Goal: Task Accomplishment & Management: Complete application form

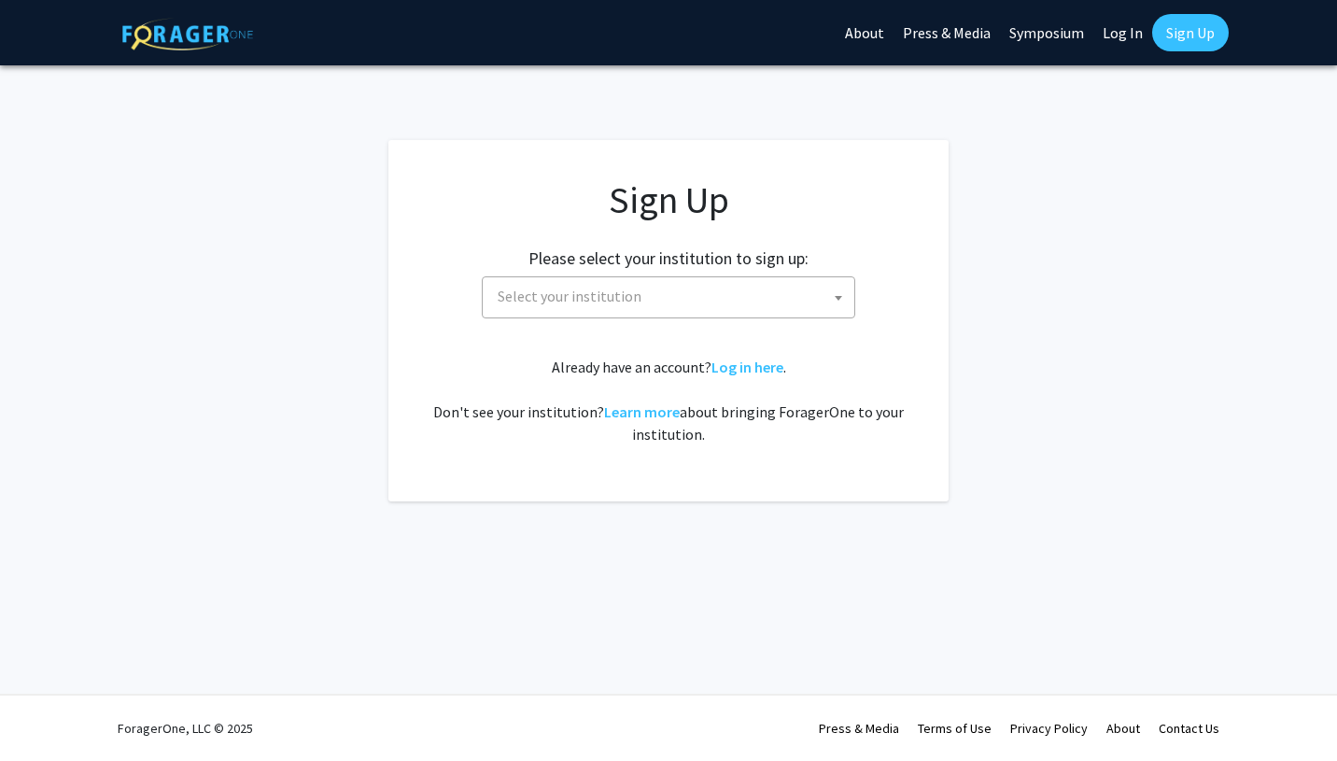
click at [787, 298] on span "Select your institution" at bounding box center [672, 296] width 364 height 38
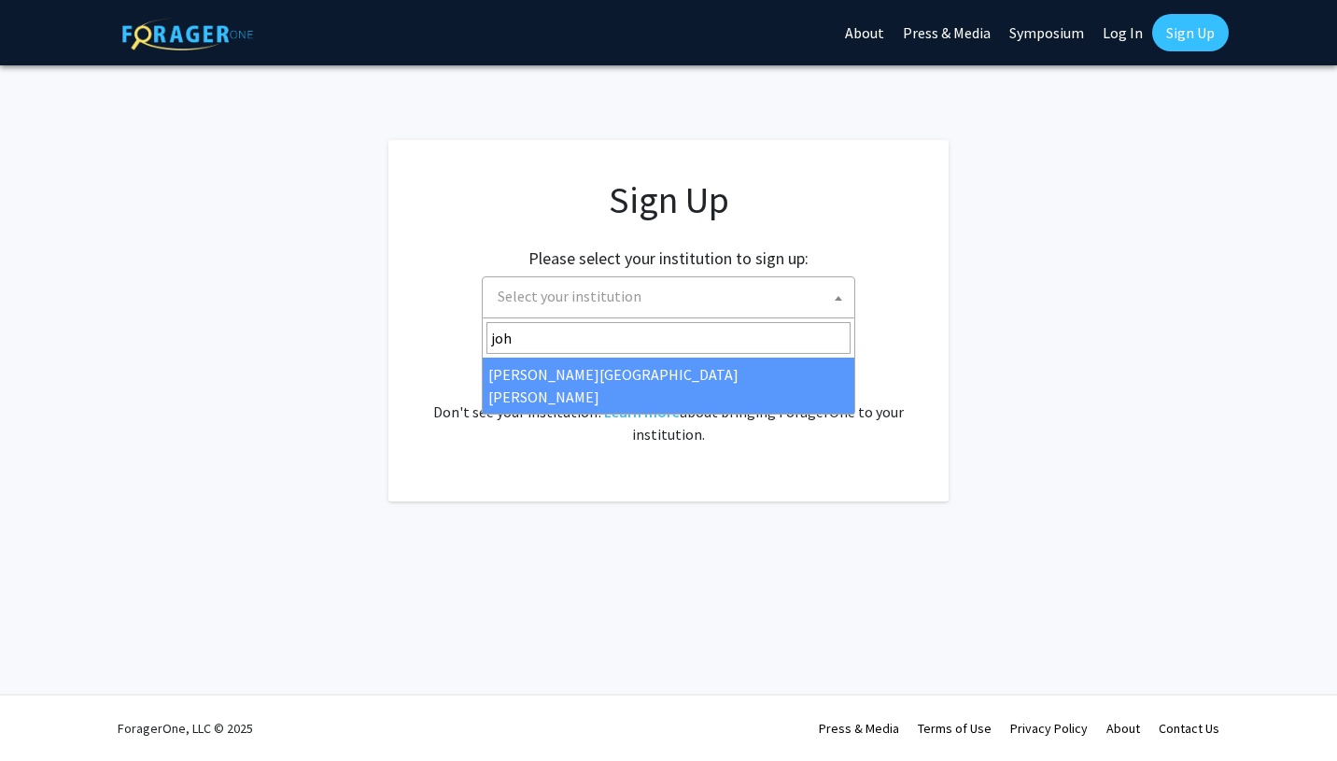
type input "joh"
select select "1"
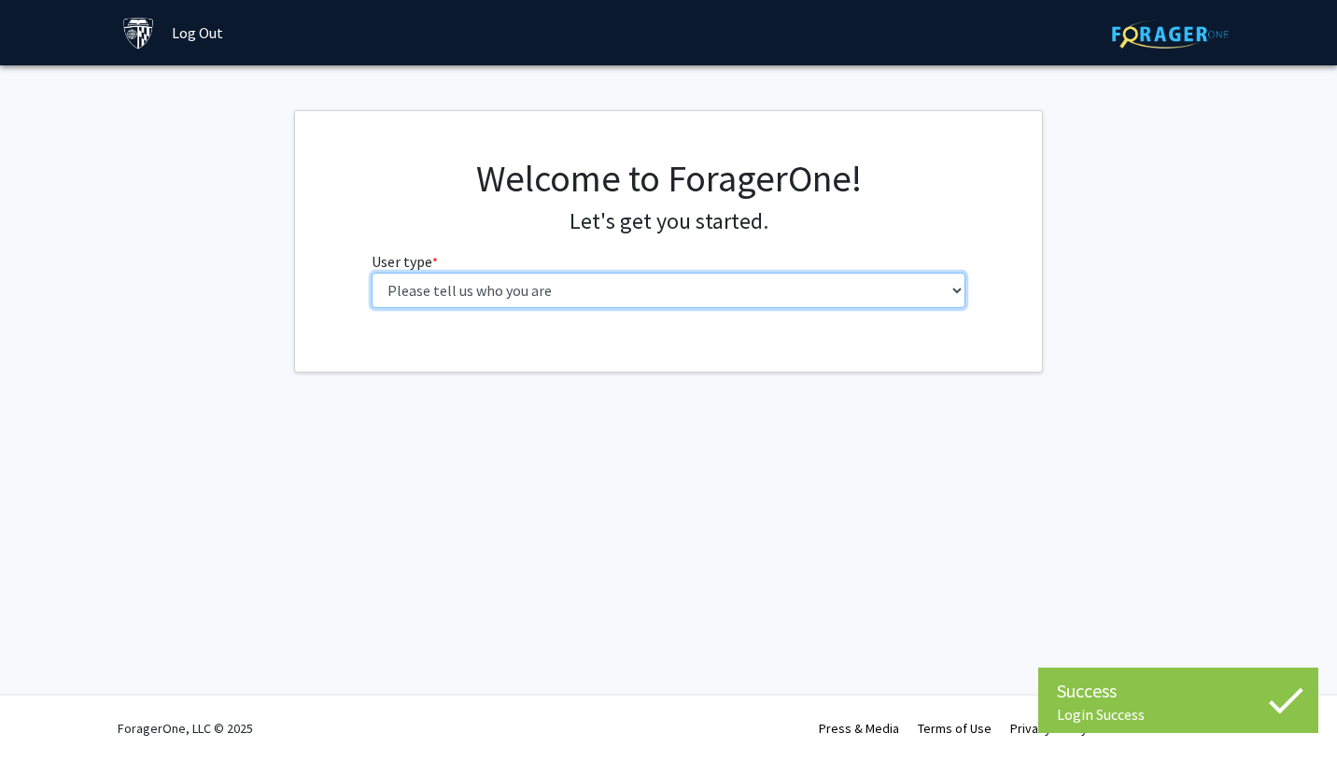
click at [756, 279] on select "Please tell us who you are Undergraduate Student Master's Student Doctoral Cand…" at bounding box center [669, 290] width 595 height 35
select select "2: masters"
click at [372, 273] on select "Please tell us who you are Undergraduate Student Master's Student Doctoral Cand…" at bounding box center [669, 290] width 595 height 35
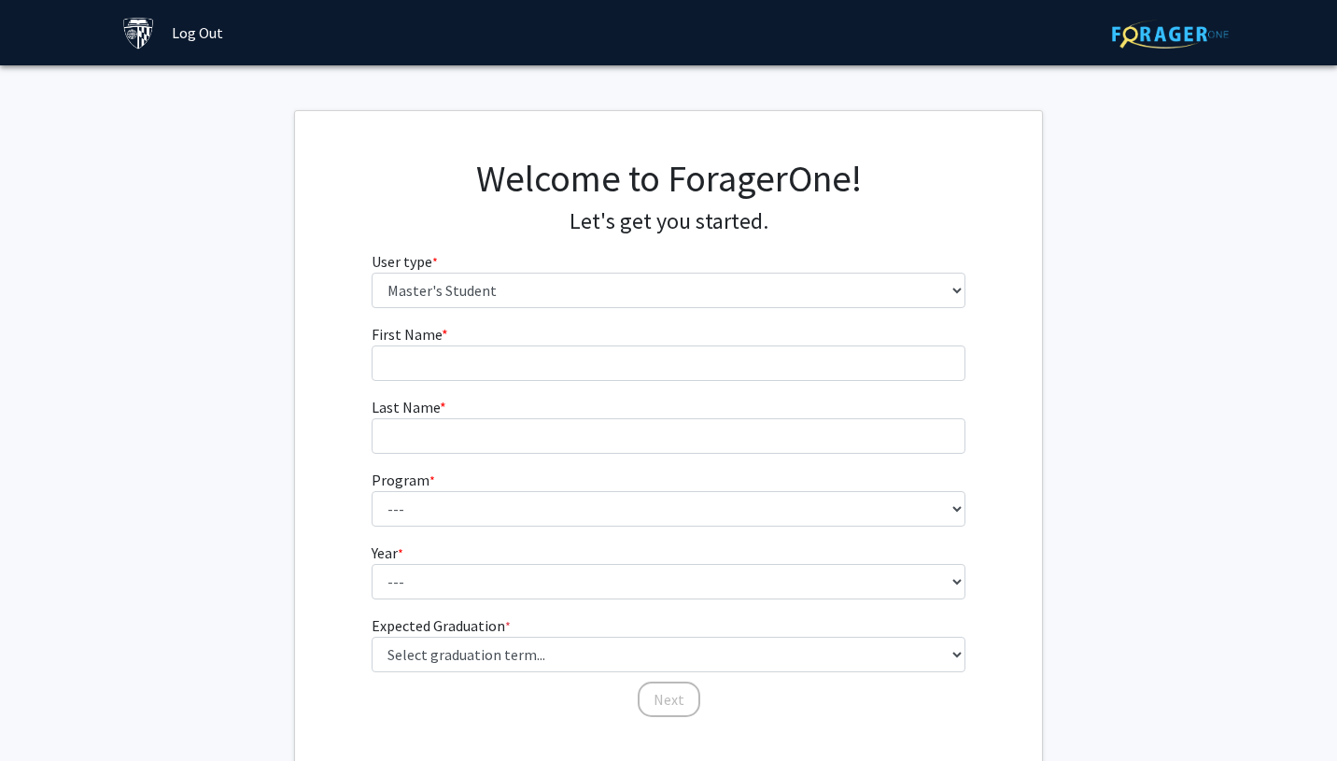
click at [681, 331] on fg-input "First Name * required" at bounding box center [669, 352] width 595 height 58
click at [658, 340] on fg-input "First Name * required" at bounding box center [669, 352] width 595 height 58
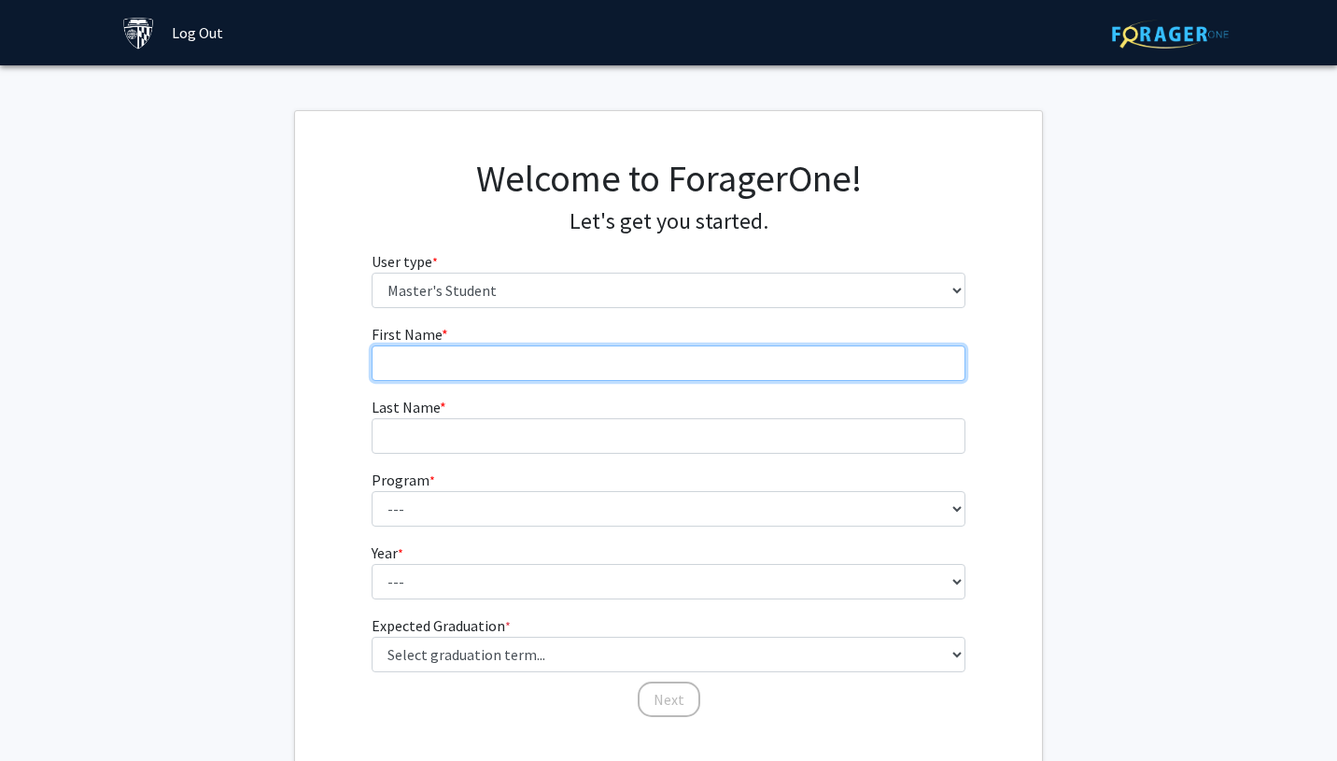
click at [658, 350] on input "First Name * required" at bounding box center [669, 363] width 595 height 35
type input "Jordyn"
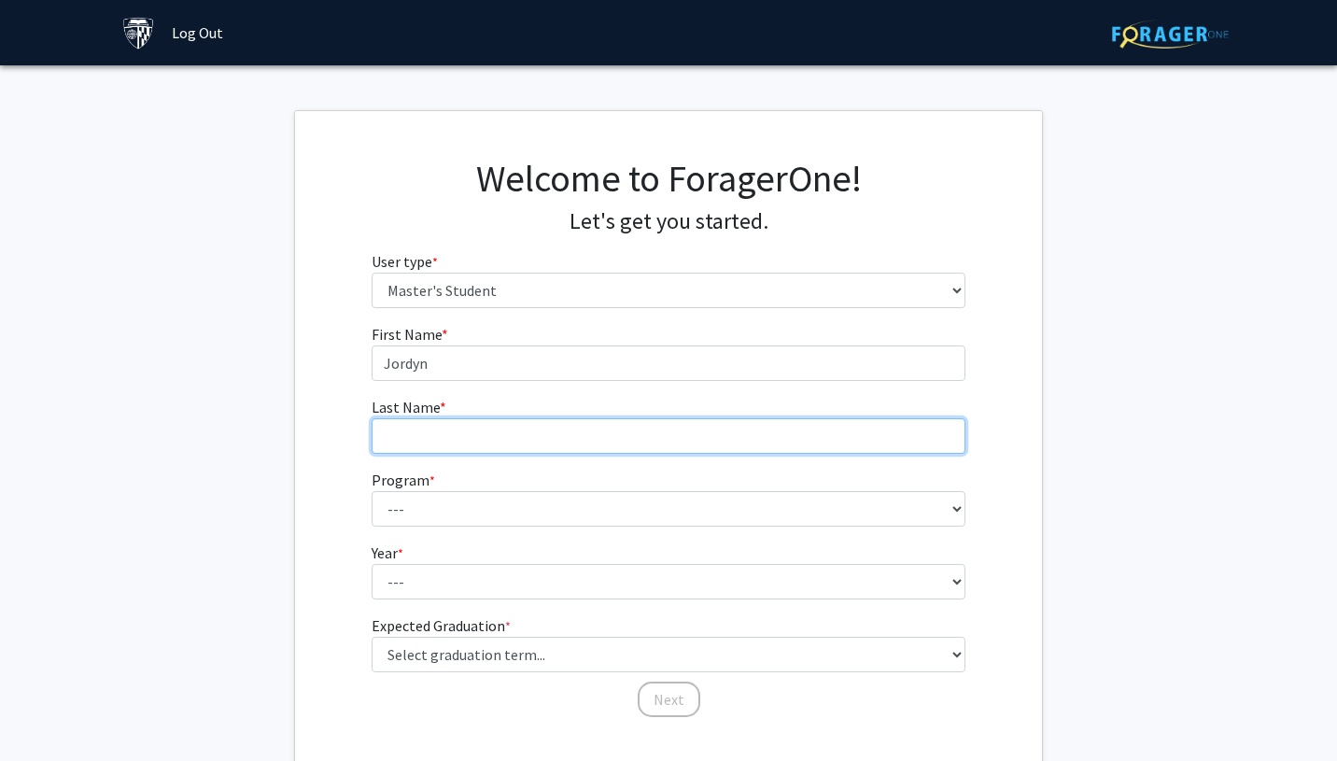
click at [592, 422] on input "Last Name * required" at bounding box center [669, 435] width 595 height 35
type input "[PERSON_NAME]"
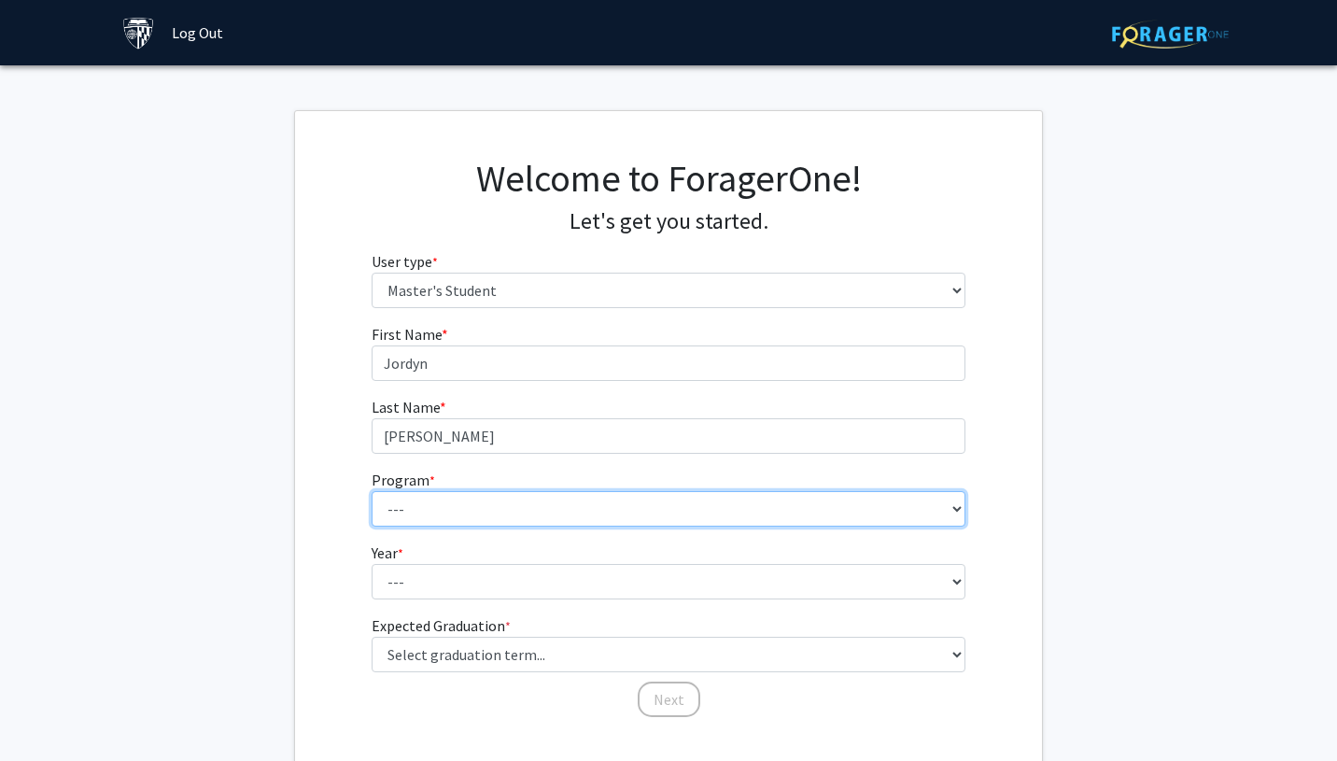
click at [513, 506] on select "--- Anatomy Education Applied and Computational Mathematics Applied Biomedical …" at bounding box center [669, 508] width 595 height 35
select select "56: 45"
click at [372, 491] on select "--- Anatomy Education Applied and Computational Mathematics Applied Biomedical …" at bounding box center [669, 508] width 595 height 35
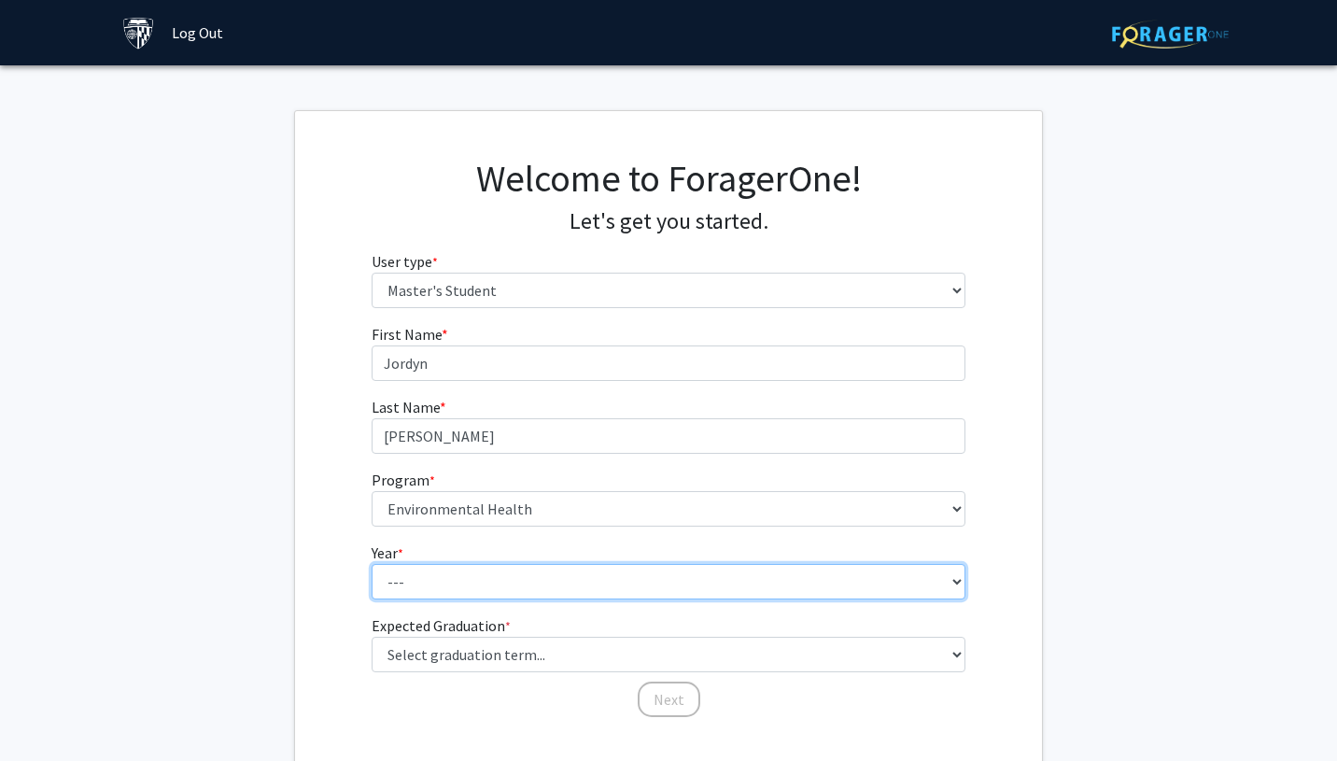
click at [441, 564] on select "--- First Year Second Year" at bounding box center [669, 581] width 595 height 35
select select "1: first_year"
click at [372, 564] on select "--- First Year Second Year" at bounding box center [669, 581] width 595 height 35
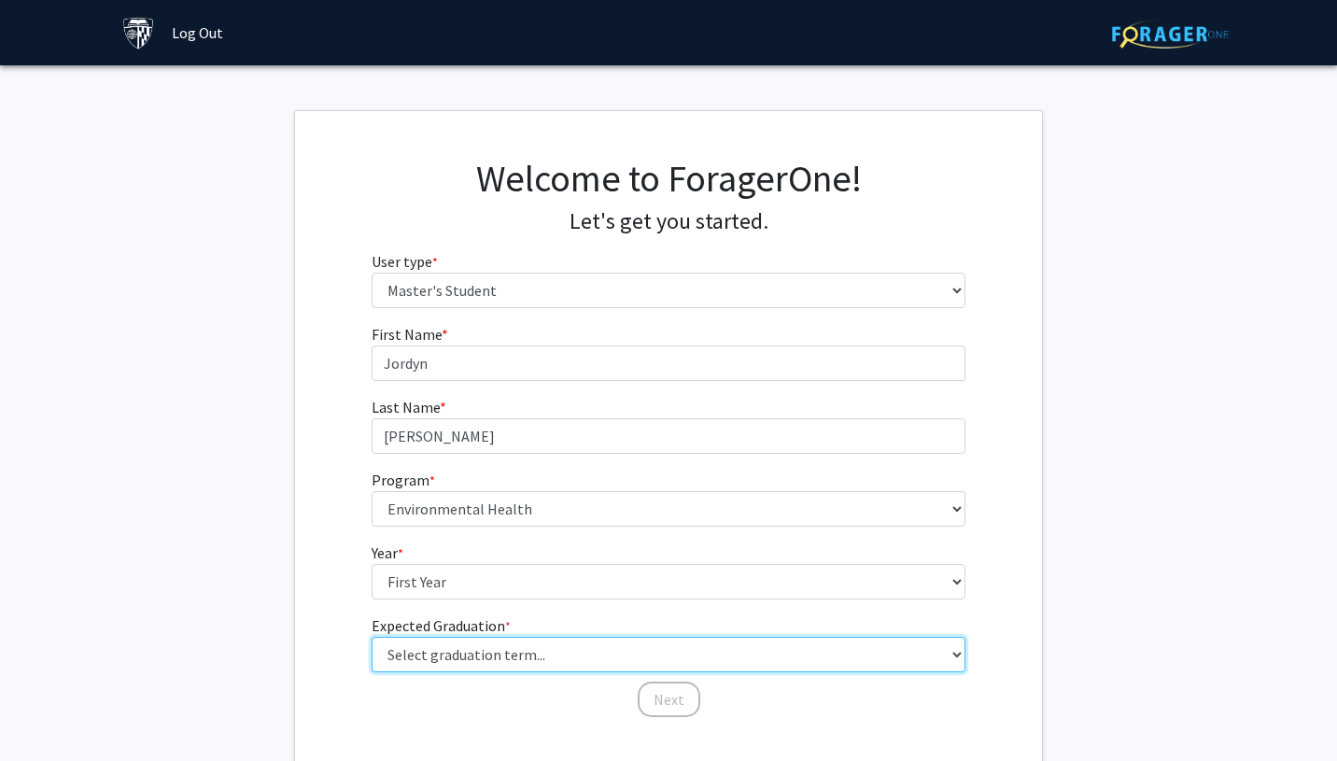
click at [457, 650] on select "Select graduation term... Spring 2025 Summer 2025 Fall 2025 Winter 2025 Spring …" at bounding box center [669, 654] width 595 height 35
select select "5: spring_2026"
click at [372, 637] on select "Select graduation term... Spring 2025 Summer 2025 Fall 2025 Winter 2025 Spring …" at bounding box center [669, 654] width 595 height 35
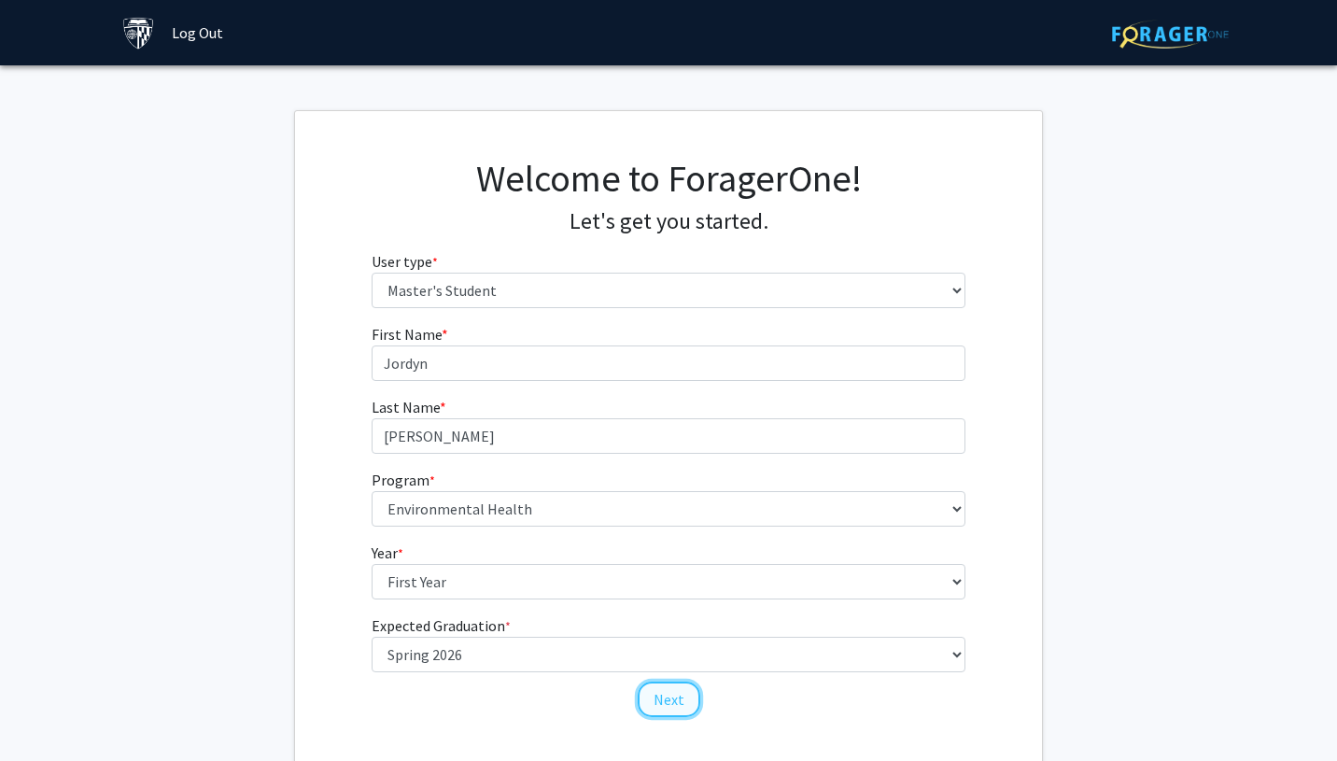
click at [667, 691] on button "Next" at bounding box center [669, 699] width 63 height 35
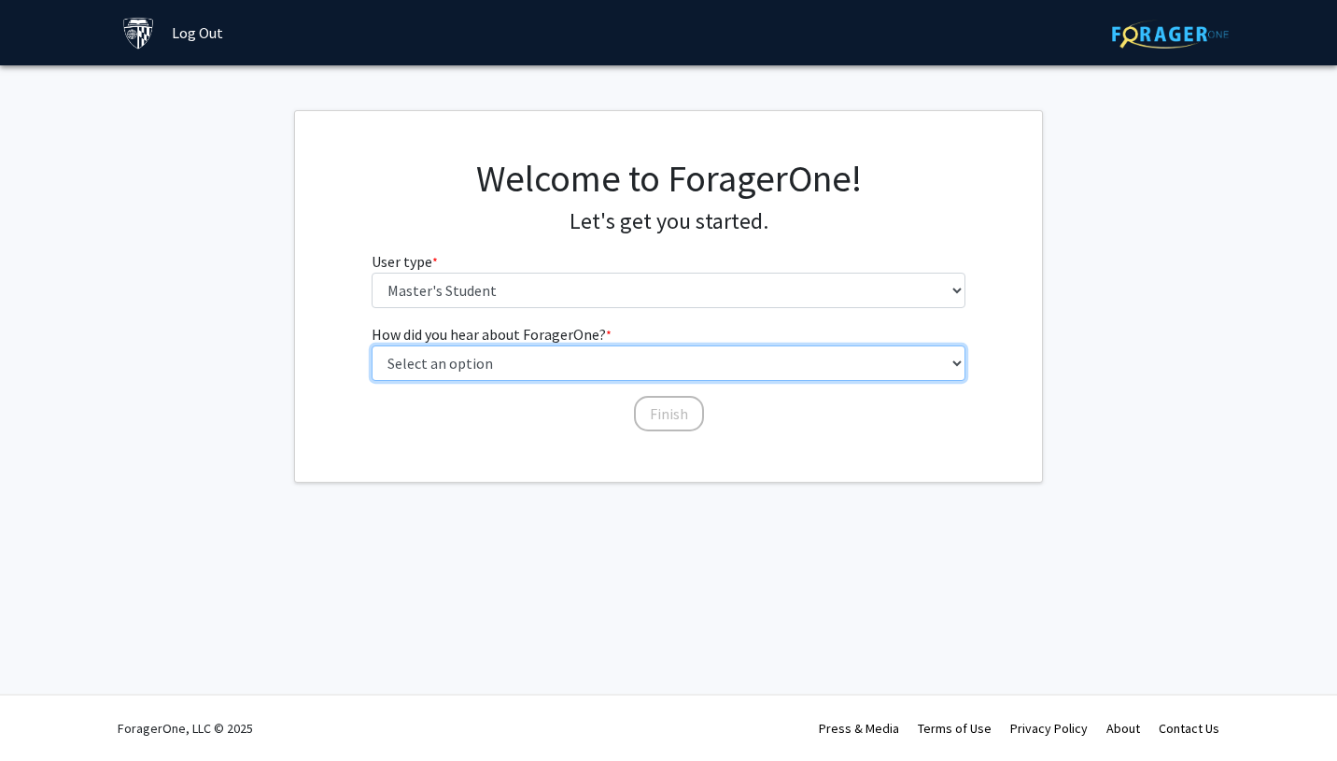
click at [630, 357] on select "Select an option Peer/student recommendation Faculty/staff recommendation Unive…" at bounding box center [669, 363] width 595 height 35
select select "3: university_website"
click at [372, 346] on select "Select an option Peer/student recommendation Faculty/staff recommendation Unive…" at bounding box center [669, 363] width 595 height 35
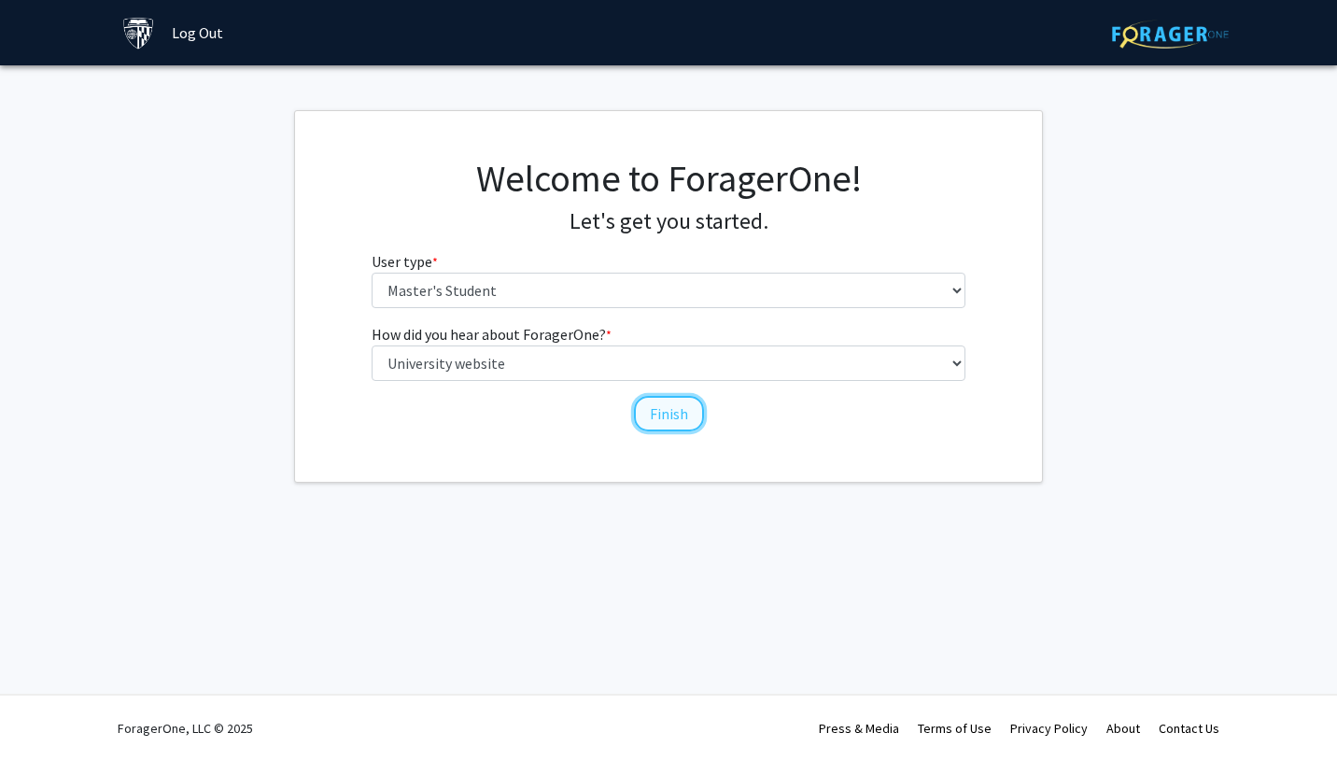
click at [655, 413] on button "Finish" at bounding box center [669, 413] width 70 height 35
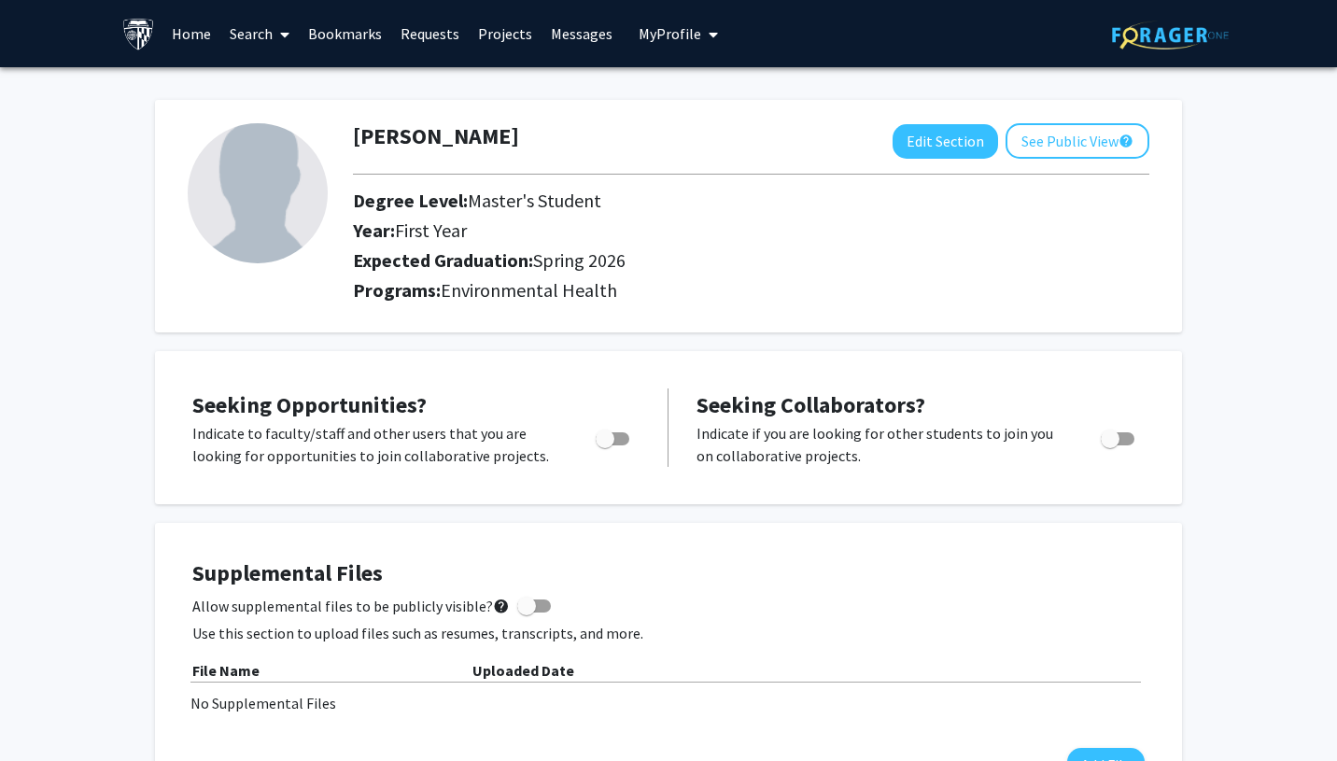
click at [180, 31] on link "Home" at bounding box center [192, 33] width 58 height 65
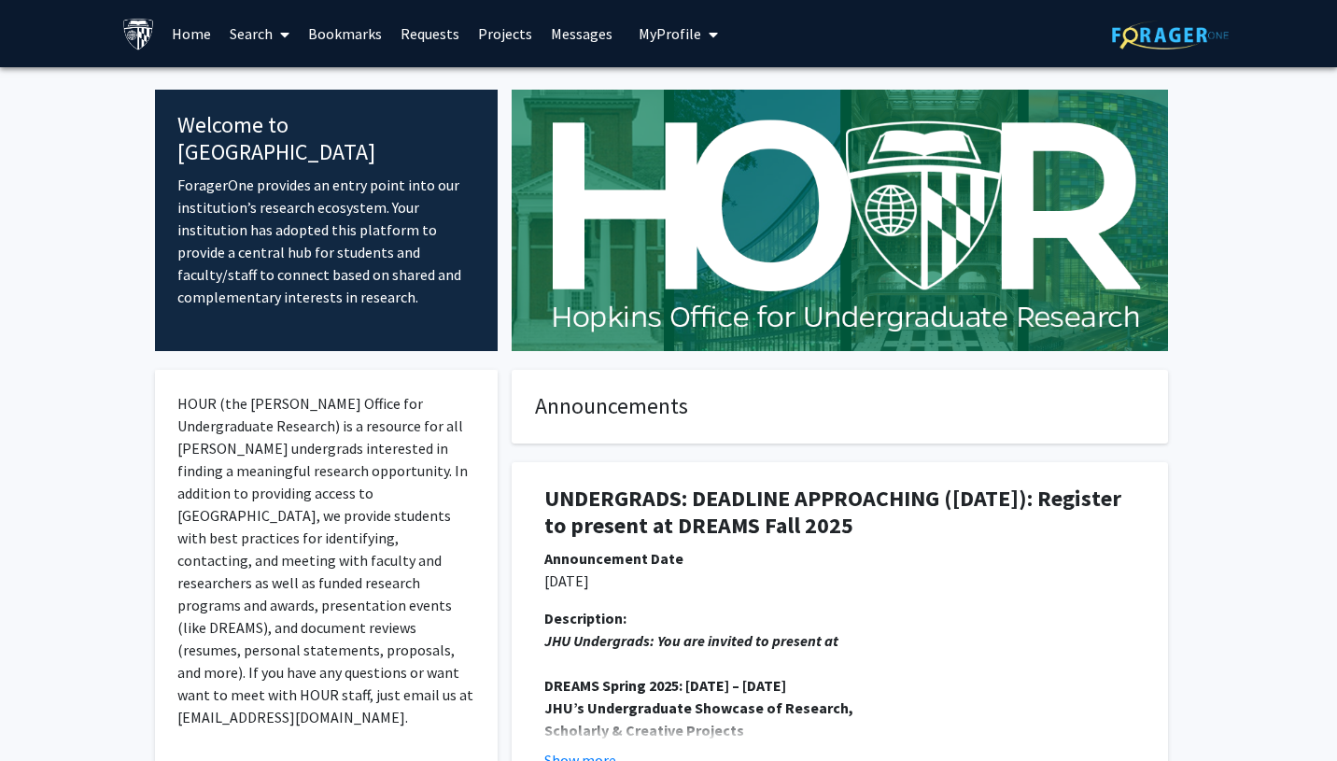
click at [491, 43] on link "Projects" at bounding box center [505, 33] width 73 height 65
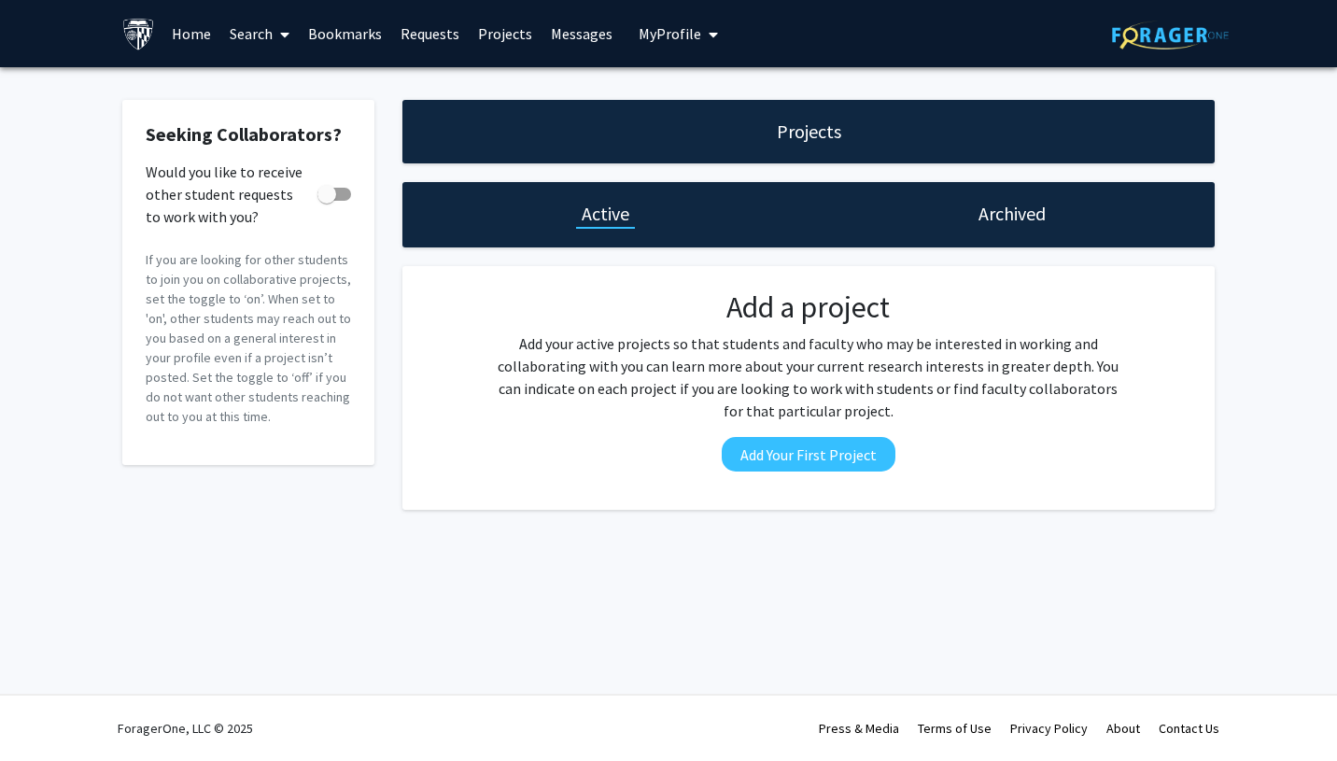
click at [275, 40] on span at bounding box center [281, 34] width 17 height 65
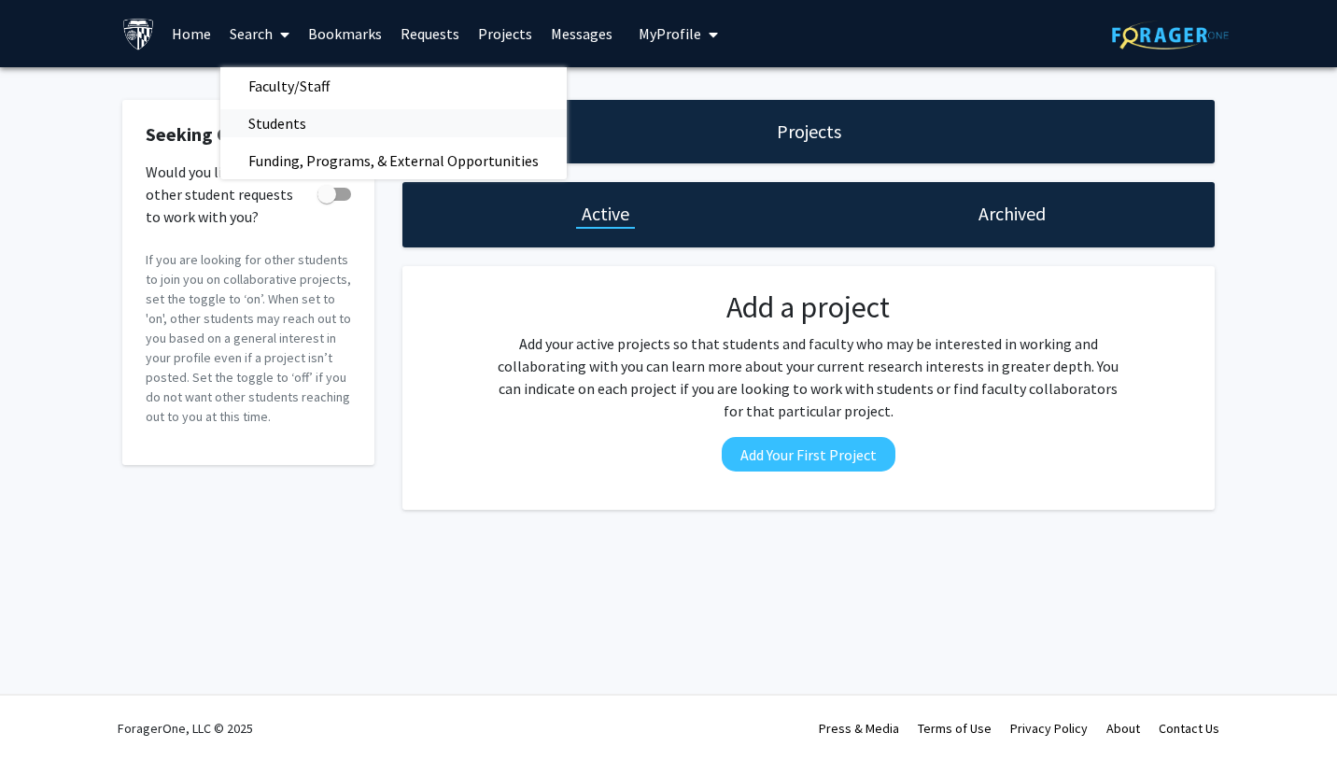
click at [288, 120] on span "Students" at bounding box center [277, 123] width 114 height 37
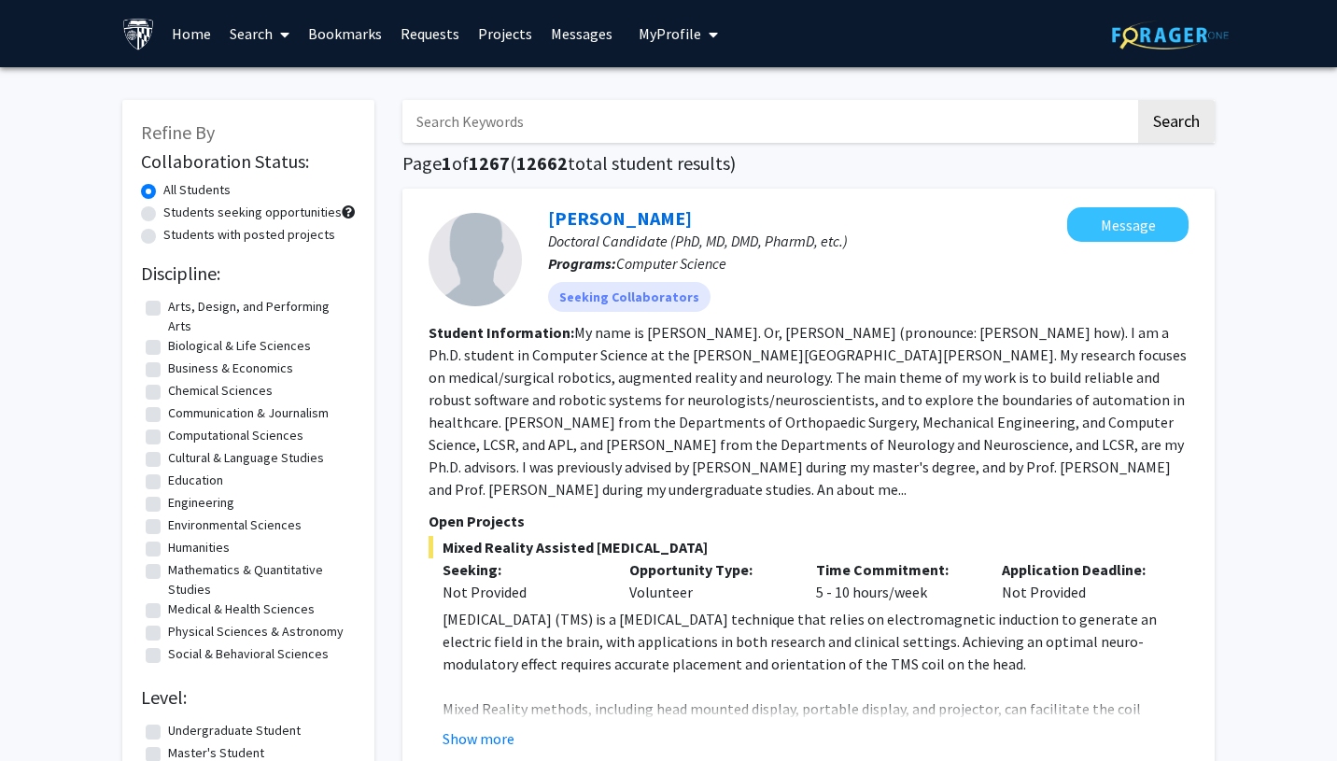
click at [168, 605] on label "Medical & Health Sciences" at bounding box center [241, 610] width 147 height 20
click at [168, 605] on input "Medical & Health Sciences" at bounding box center [174, 606] width 12 height 12
checkbox input "true"
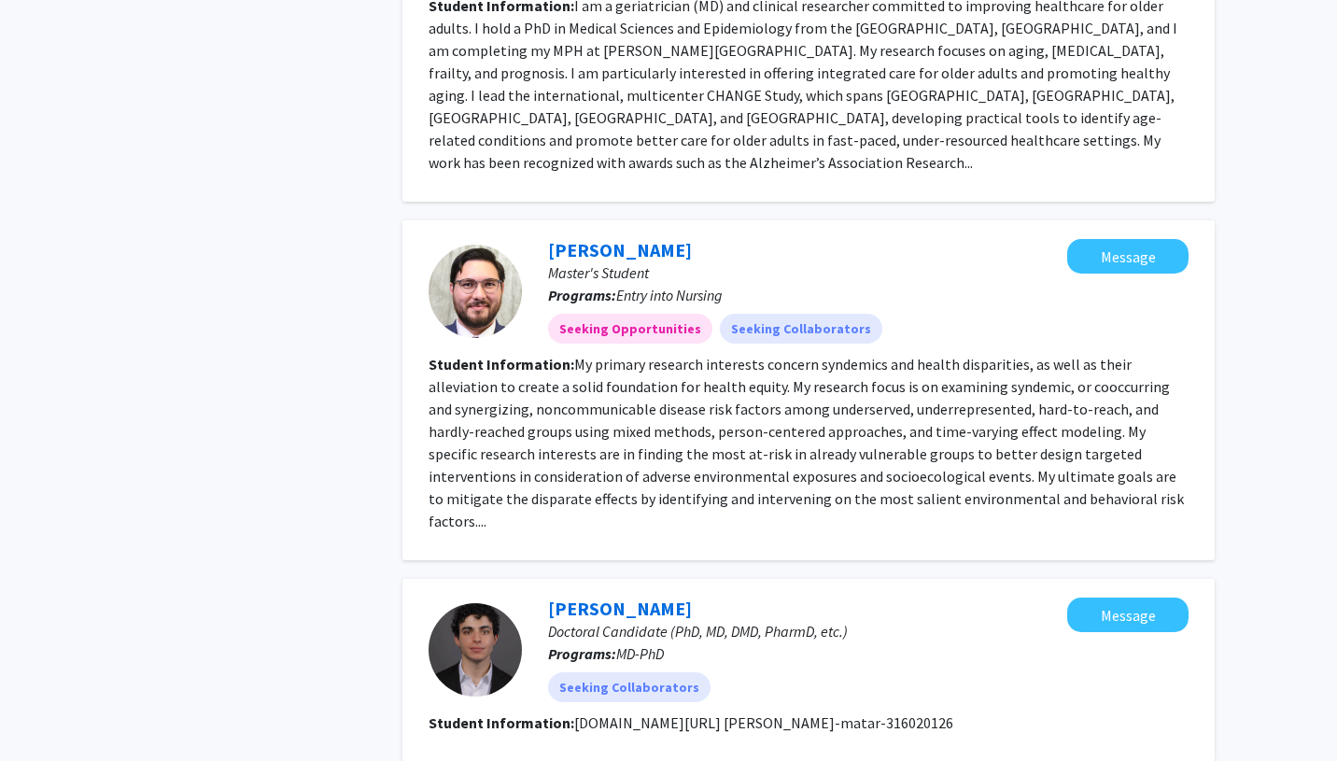
scroll to position [1231, 0]
